Goal: Book appointment/travel/reservation

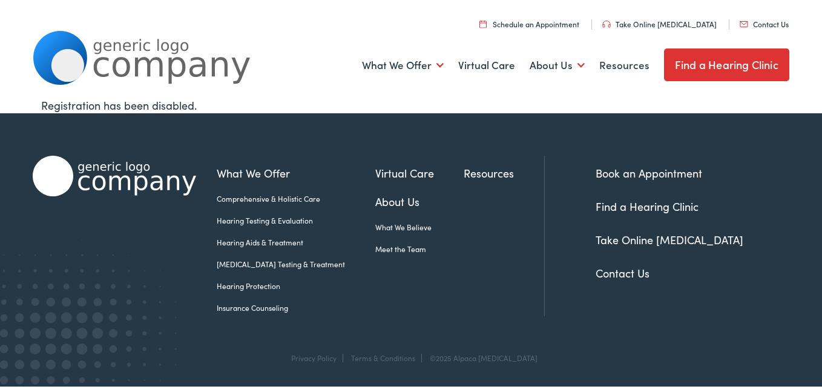
click at [627, 172] on link "Book an Appointment" at bounding box center [649, 172] width 107 height 15
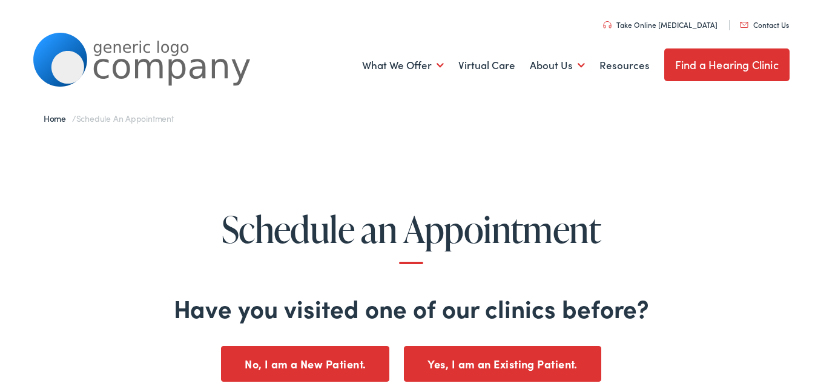
click at [347, 358] on button "No, I am a New Patient." at bounding box center [305, 362] width 168 height 36
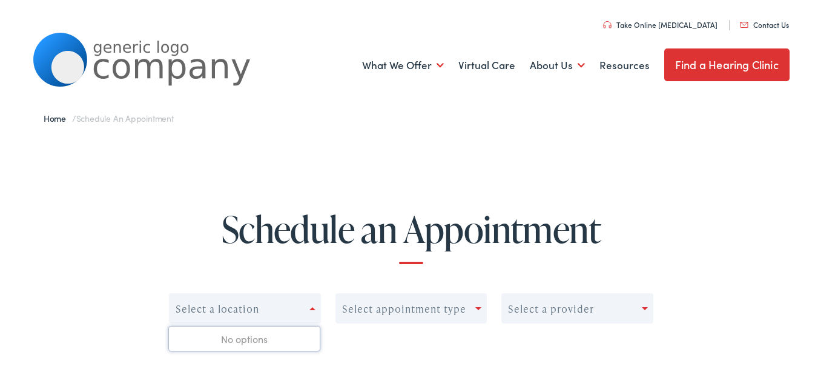
click at [310, 306] on span at bounding box center [312, 306] width 6 height 3
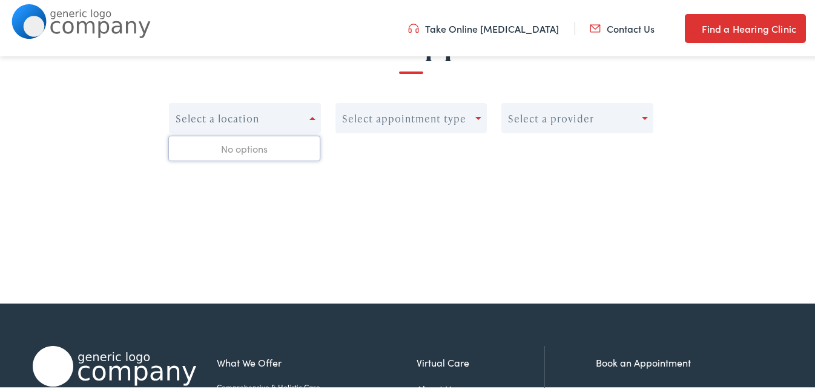
scroll to position [159, 0]
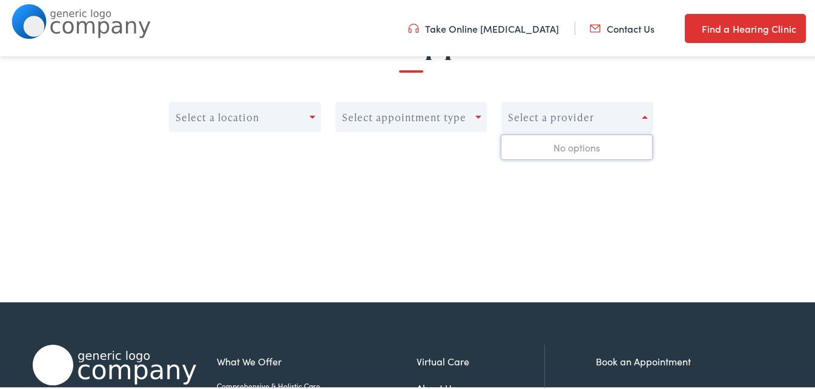
drag, startPoint x: 639, startPoint y: 115, endPoint x: 639, endPoint y: 136, distance: 21.2
click at [639, 130] on div "0 results available. Use Up and Down to choose options, press Enter to select t…" at bounding box center [577, 115] width 152 height 30
click at [707, 16] on link "Find a Hearing Clinic" at bounding box center [745, 26] width 121 height 29
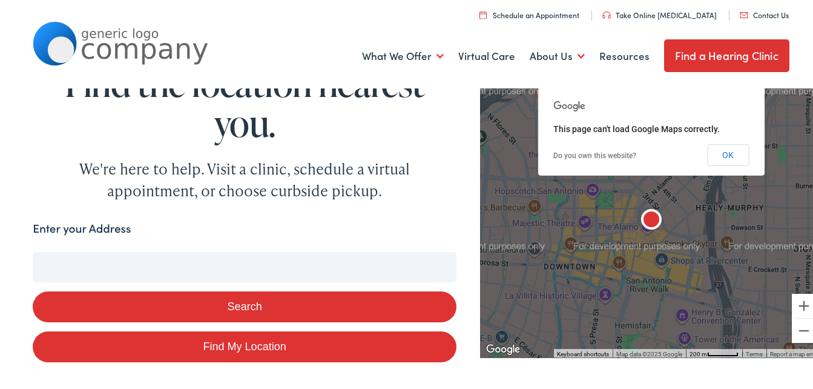
click at [106, 231] on label "Enter your Address" at bounding box center [82, 226] width 98 height 18
click at [106, 249] on input "Enter your Address" at bounding box center [245, 264] width 424 height 30
click at [223, 307] on button "Search" at bounding box center [245, 304] width 424 height 31
click at [716, 153] on button "OK" at bounding box center [728, 153] width 42 height 22
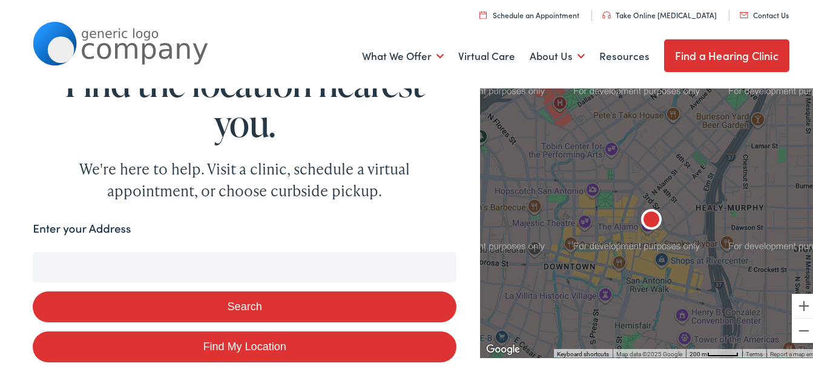
click at [87, 255] on input "Enter your Address" at bounding box center [245, 264] width 424 height 30
type input "4"
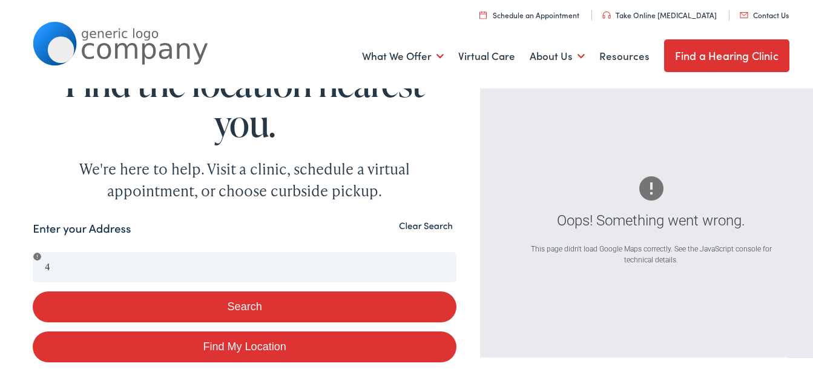
click at [421, 226] on button "Clear Search" at bounding box center [425, 223] width 61 height 12
